Goal: Transaction & Acquisition: Obtain resource

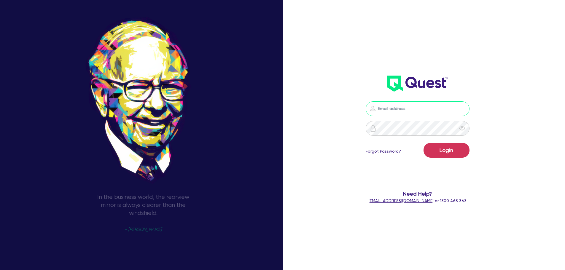
click at [419, 111] on input "email" at bounding box center [417, 108] width 104 height 15
type input "[EMAIL_ADDRESS][DOMAIN_NAME]"
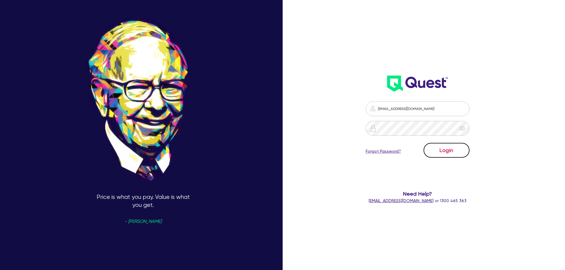
click at [450, 155] on button "Login" at bounding box center [446, 150] width 46 height 15
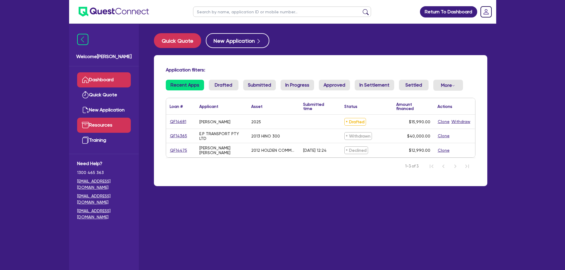
click at [102, 125] on link "Resources" at bounding box center [104, 125] width 54 height 15
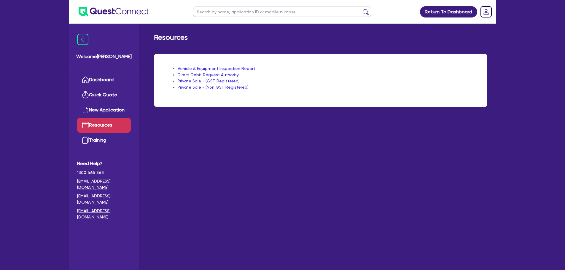
click at [221, 69] on link "Vehicle & Equipment Inspection Report" at bounding box center [216, 68] width 77 height 5
click at [92, 140] on link "Training" at bounding box center [104, 140] width 54 height 15
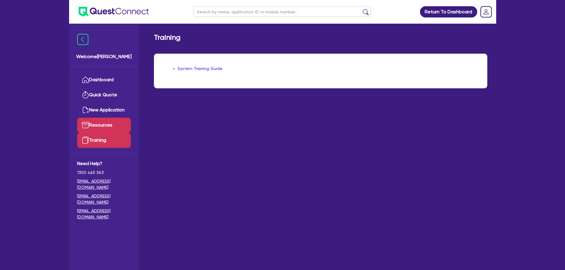
click at [102, 124] on link "Resources" at bounding box center [104, 125] width 54 height 15
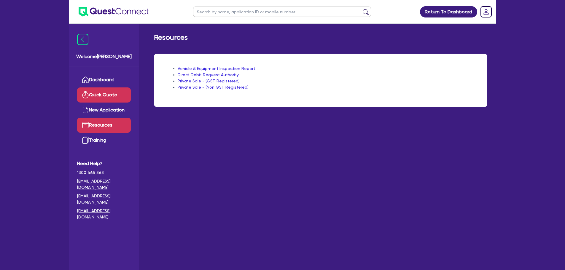
click at [101, 97] on link "Quick Quote" at bounding box center [104, 94] width 54 height 15
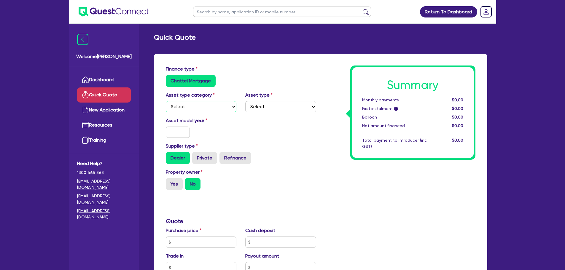
click at [209, 108] on select "Select Cars and light trucks Primary assets Secondary assets Tertiary assets" at bounding box center [201, 106] width 71 height 11
click at [166, 101] on select "Select Cars and light trucks Primary assets Secondary assets Tertiary assets" at bounding box center [201, 106] width 71 height 11
click at [277, 107] on select "Select Beauty equipment IT equipment IT software Watercraft Other" at bounding box center [280, 106] width 71 height 11
click at [278, 107] on select "Select Beauty equipment IT equipment IT software Watercraft Other" at bounding box center [280, 106] width 71 height 11
click at [204, 107] on select "Select Cars and light trucks Primary assets Secondary assets Tertiary assets" at bounding box center [201, 106] width 71 height 11
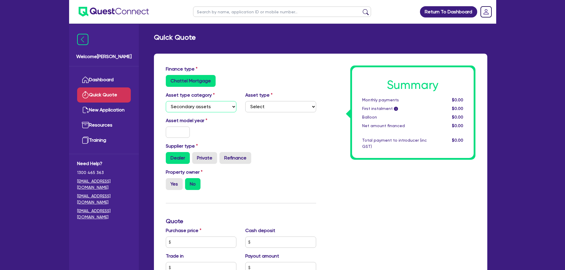
click at [166, 101] on select "Select Cars and light trucks Primary assets Secondary assets Tertiary assets" at bounding box center [201, 106] width 71 height 11
click at [280, 103] on select "Select Generators and compressors Engineering and toolmaking Woodworking and me…" at bounding box center [280, 106] width 71 height 11
click at [210, 108] on select "Select Cars and light trucks Primary assets Secondary assets Tertiary assets" at bounding box center [201, 106] width 71 height 11
select select "PRIMARY_ASSETS"
click at [166, 101] on select "Select Cars and light trucks Primary assets Secondary assets Tertiary assets" at bounding box center [201, 106] width 71 height 11
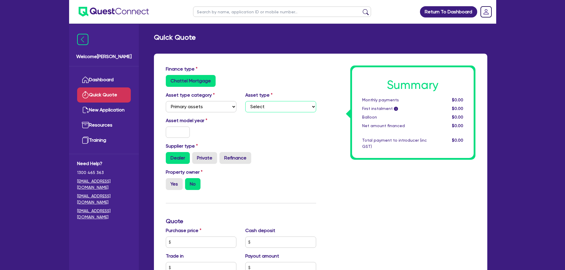
click at [274, 108] on select "Select Heavy trucks over 4.5 tonne Trailers Bus and coaches Yellow goods and ex…" at bounding box center [280, 106] width 71 height 11
select select "TRAILERS"
click at [245, 101] on select "Select Heavy trucks over 4.5 tonne Trailers Bus and coaches Yellow goods and ex…" at bounding box center [280, 106] width 71 height 11
click at [176, 130] on input "text" at bounding box center [178, 132] width 24 height 11
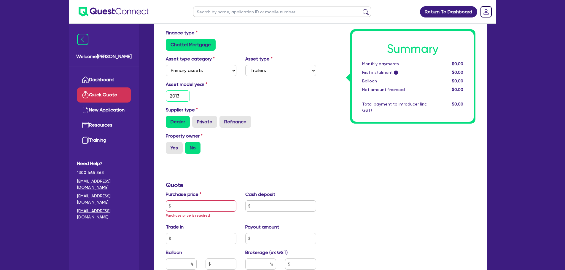
scroll to position [89, 0]
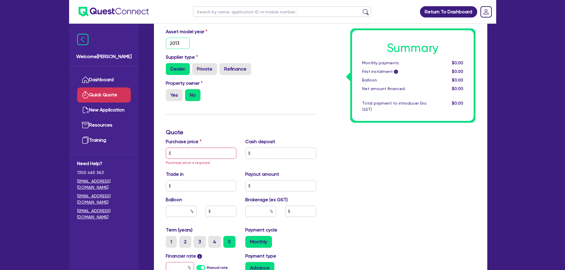
type input "2013"
click at [183, 155] on input "text" at bounding box center [201, 153] width 71 height 11
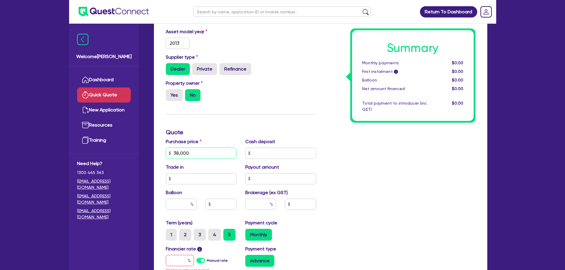
type input "38,000"
click at [275, 155] on input "text" at bounding box center [280, 153] width 71 height 11
type input "6,000"
click at [391, 154] on div "Summary Monthly payments $0.00 First instalment i $0.00 Balloon $0.00 Net amoun…" at bounding box center [399, 153] width 159 height 353
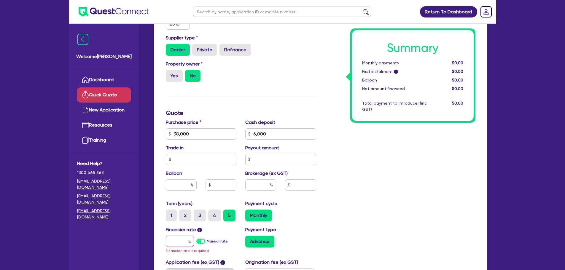
scroll to position [178, 0]
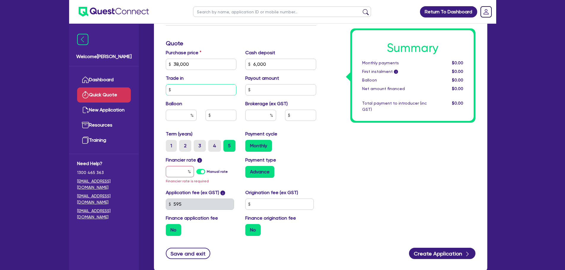
click at [197, 90] on input "text" at bounding box center [201, 89] width 71 height 11
type input "0"
click at [269, 90] on input "text" at bounding box center [280, 89] width 71 height 11
type input "0"
click at [256, 115] on input "text" at bounding box center [260, 115] width 31 height 11
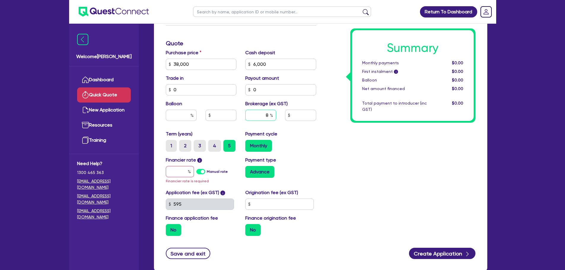
type input "8"
click at [324, 141] on div "Summary Monthly payments $0.00 First instalment i $0.00 Balloon $0.00 Net amoun…" at bounding box center [399, 64] width 159 height 353
click at [172, 171] on input "text" at bounding box center [180, 171] width 28 height 11
type input "1"
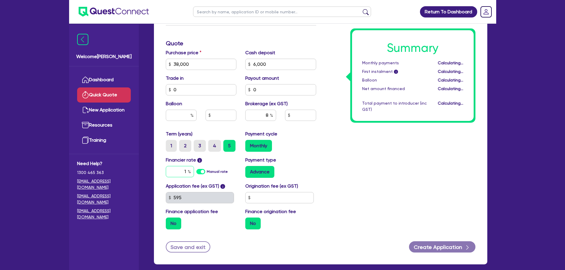
type input "2,560"
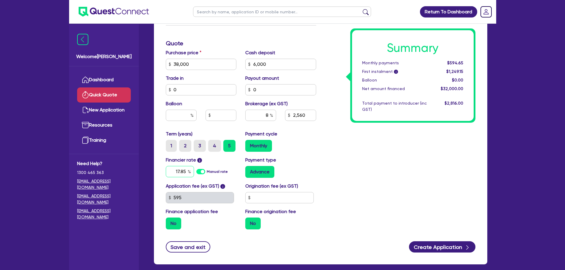
type input "17.85"
click at [199, 168] on div "Manual rate" at bounding box center [211, 171] width 31 height 11
click at [207, 173] on label "Manual rate" at bounding box center [217, 171] width 21 height 5
click at [0, 0] on input "Manual rate" at bounding box center [0, 0] width 0 height 0
type input "2,560"
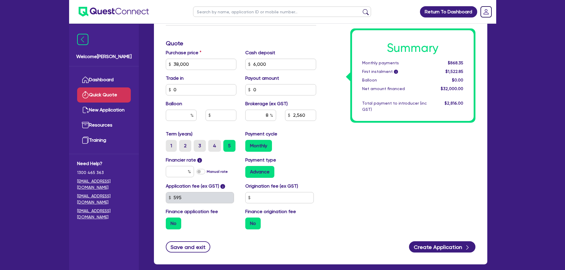
type input "2,560"
type input "17"
click at [207, 173] on label "Manual rate" at bounding box center [217, 171] width 21 height 5
click at [0, 0] on input "Manual rate" at bounding box center [0, 0] width 0 height 0
click at [179, 173] on input "text" at bounding box center [180, 171] width 28 height 11
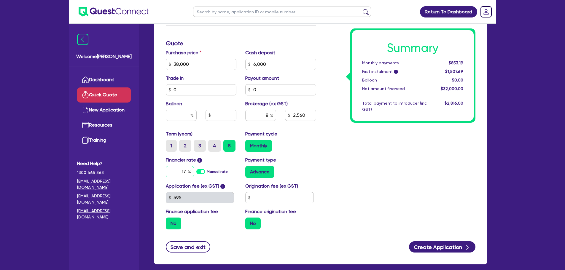
type input "17"
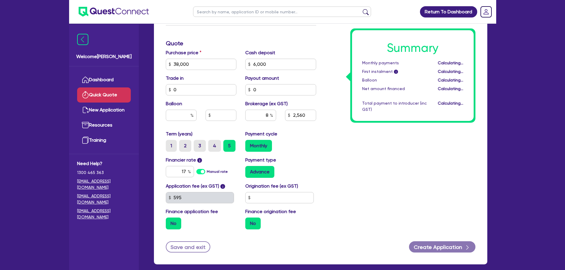
type input "2,560"
click at [258, 148] on label "Monthly" at bounding box center [258, 146] width 27 height 12
click at [249, 144] on input "Monthly" at bounding box center [247, 142] width 4 height 4
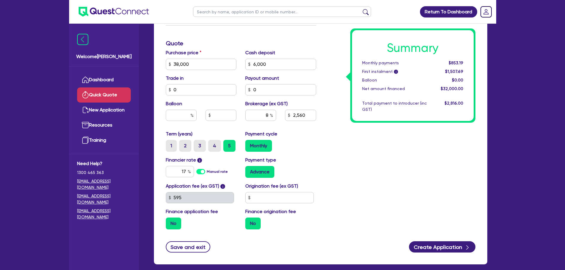
click at [260, 171] on label "Advance" at bounding box center [259, 172] width 29 height 12
click at [249, 170] on input "Advance" at bounding box center [247, 168] width 4 height 4
click at [276, 198] on input "text" at bounding box center [279, 197] width 68 height 11
type input "990"
type input "2,560"
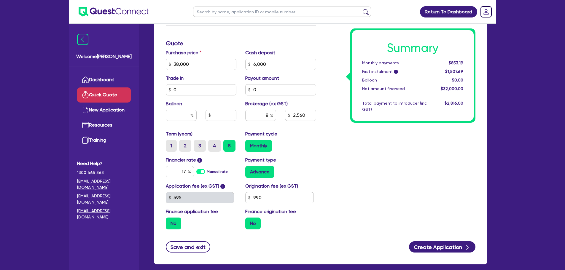
click at [348, 177] on div "Summary Monthly payments $853.19 First instalment i $1,507.69 Balloon $0.00 Net…" at bounding box center [399, 61] width 159 height 346
click at [175, 225] on label "No" at bounding box center [173, 224] width 15 height 12
click at [170, 221] on input "No" at bounding box center [168, 220] width 4 height 4
click at [197, 225] on div "No" at bounding box center [201, 224] width 71 height 12
click at [260, 223] on label "No" at bounding box center [252, 224] width 15 height 12
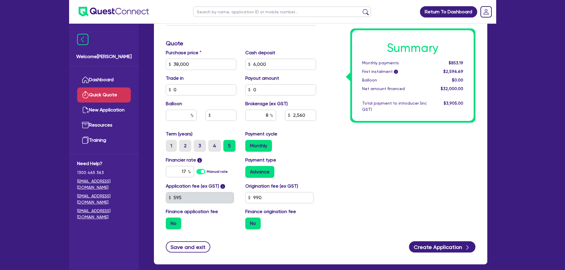
click at [249, 221] on input "No" at bounding box center [247, 220] width 4 height 4
click at [290, 223] on div "No" at bounding box center [280, 224] width 71 height 12
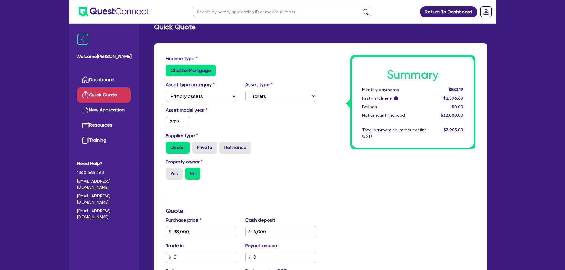
scroll to position [0, 0]
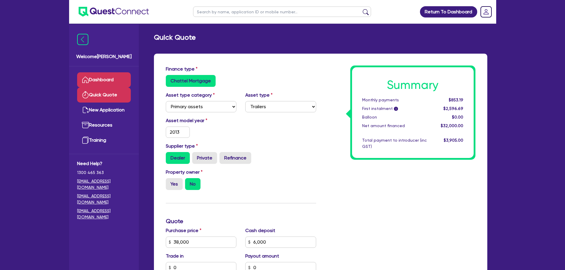
click at [93, 84] on link "Dashboard" at bounding box center [104, 79] width 54 height 15
